Goal: Register for event/course

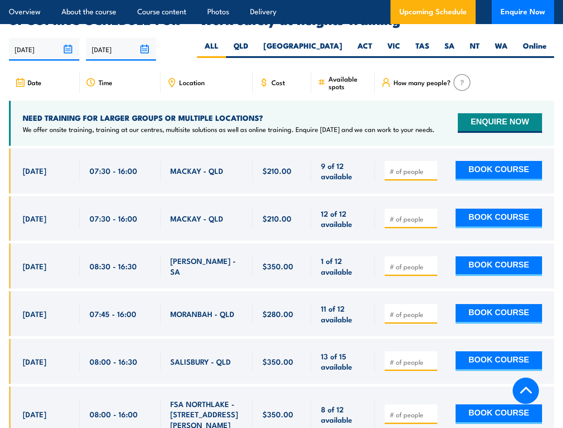
click at [281, 0] on article "Overview About the course Course content Photos Delivery Upcoming Schedule Enqu…" at bounding box center [281, 12] width 545 height 24
click at [44, 38] on input "[DATE]" at bounding box center [44, 49] width 70 height 23
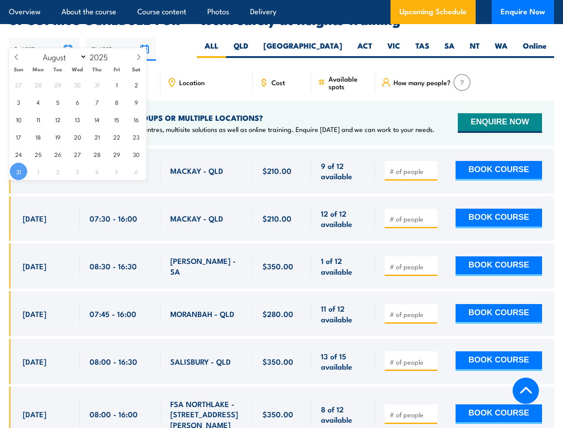
click at [121, 38] on input "[DATE]" at bounding box center [121, 49] width 70 height 23
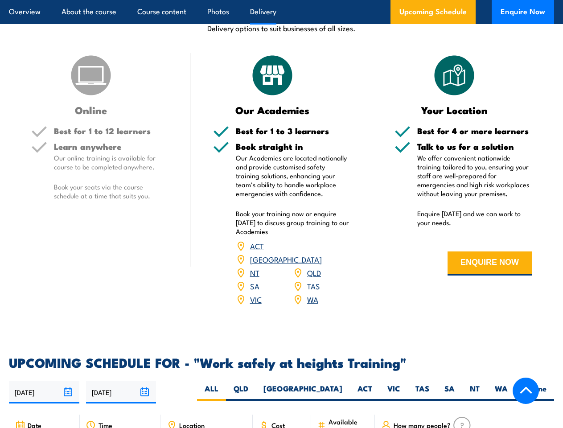
click at [281, 0] on article "Overview About the course Course content Photos Delivery Upcoming Schedule Enqu…" at bounding box center [281, 12] width 545 height 24
click at [44, 381] on input "[DATE]" at bounding box center [44, 392] width 70 height 23
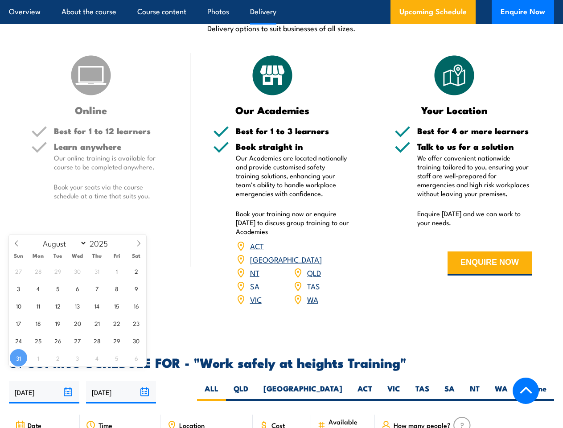
click at [121, 381] on input "[DATE]" at bounding box center [121, 392] width 70 height 23
